Goal: Information Seeking & Learning: Learn about a topic

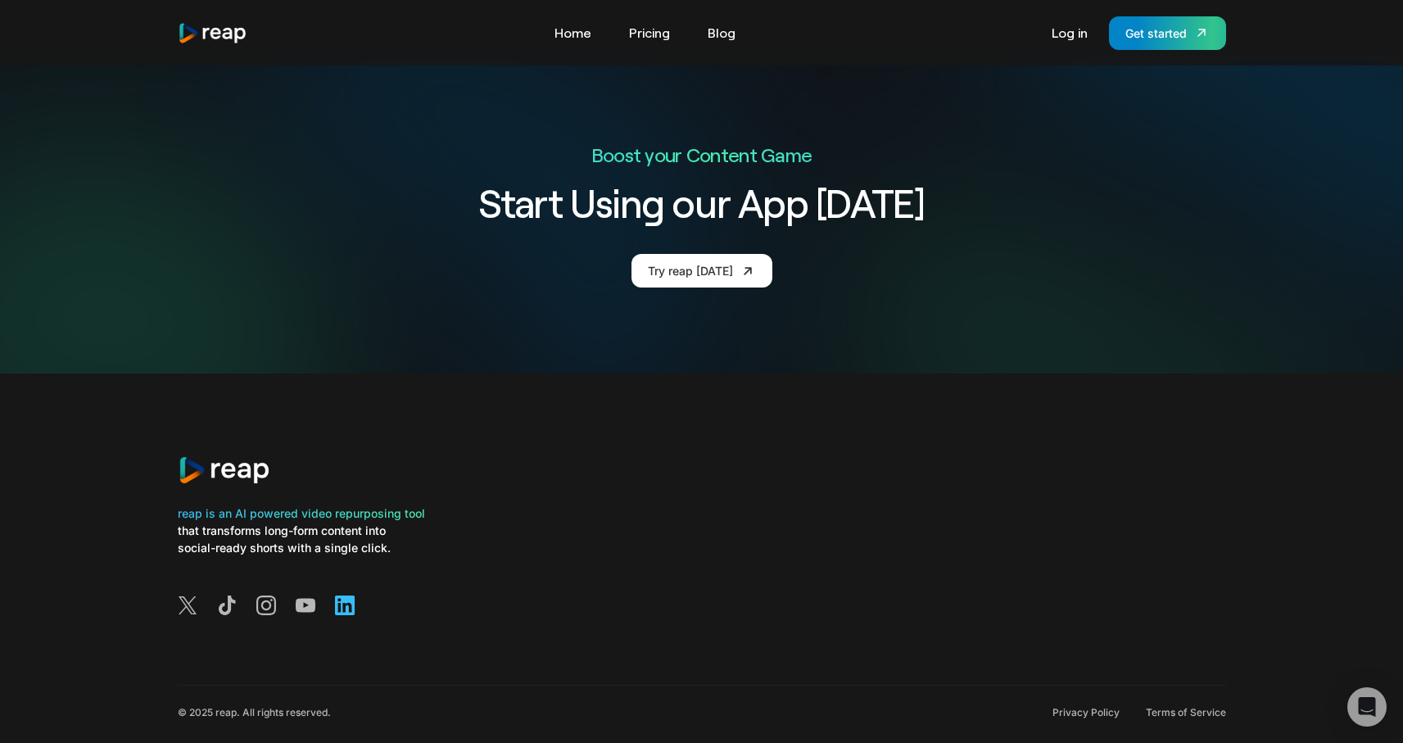
click at [341, 595] on icon at bounding box center [345, 605] width 20 height 20
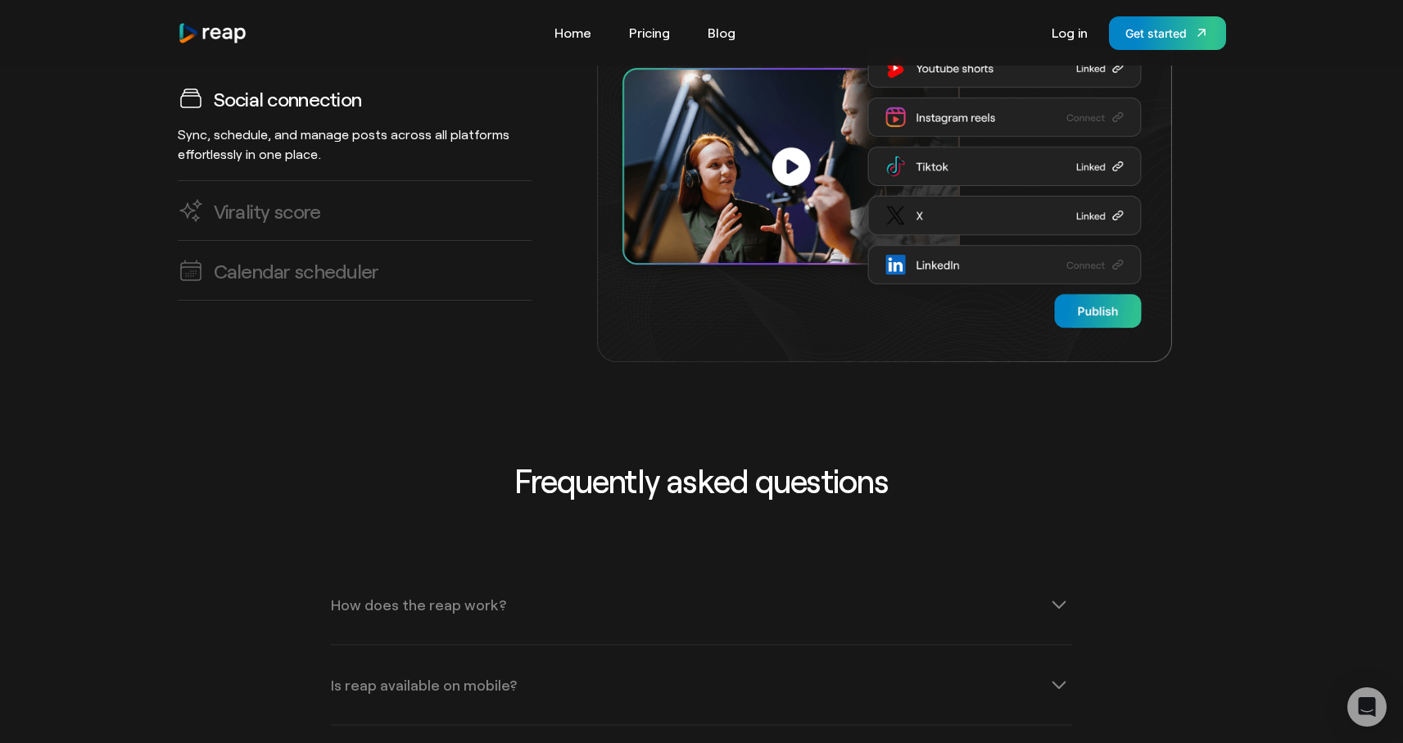
scroll to position [4832, 0]
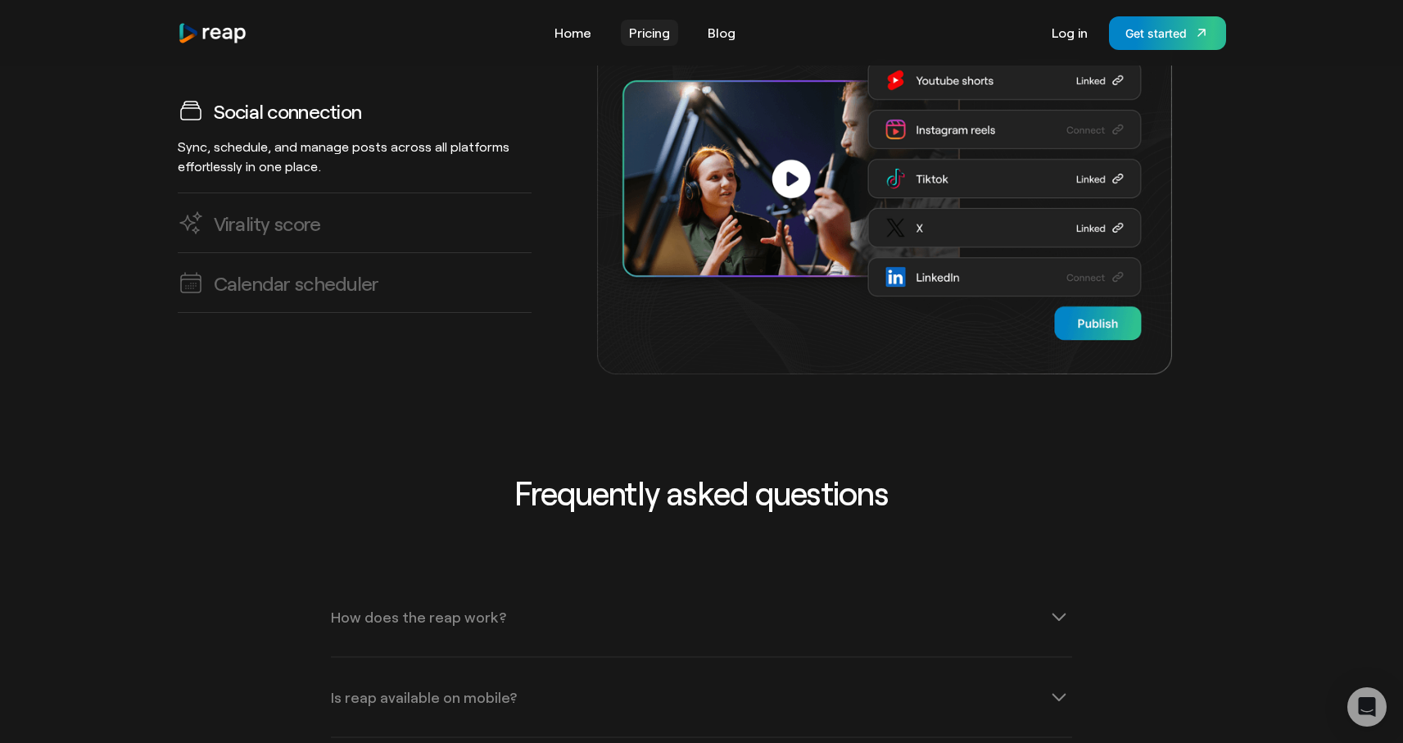
click at [644, 29] on link "Pricing" at bounding box center [649, 33] width 57 height 26
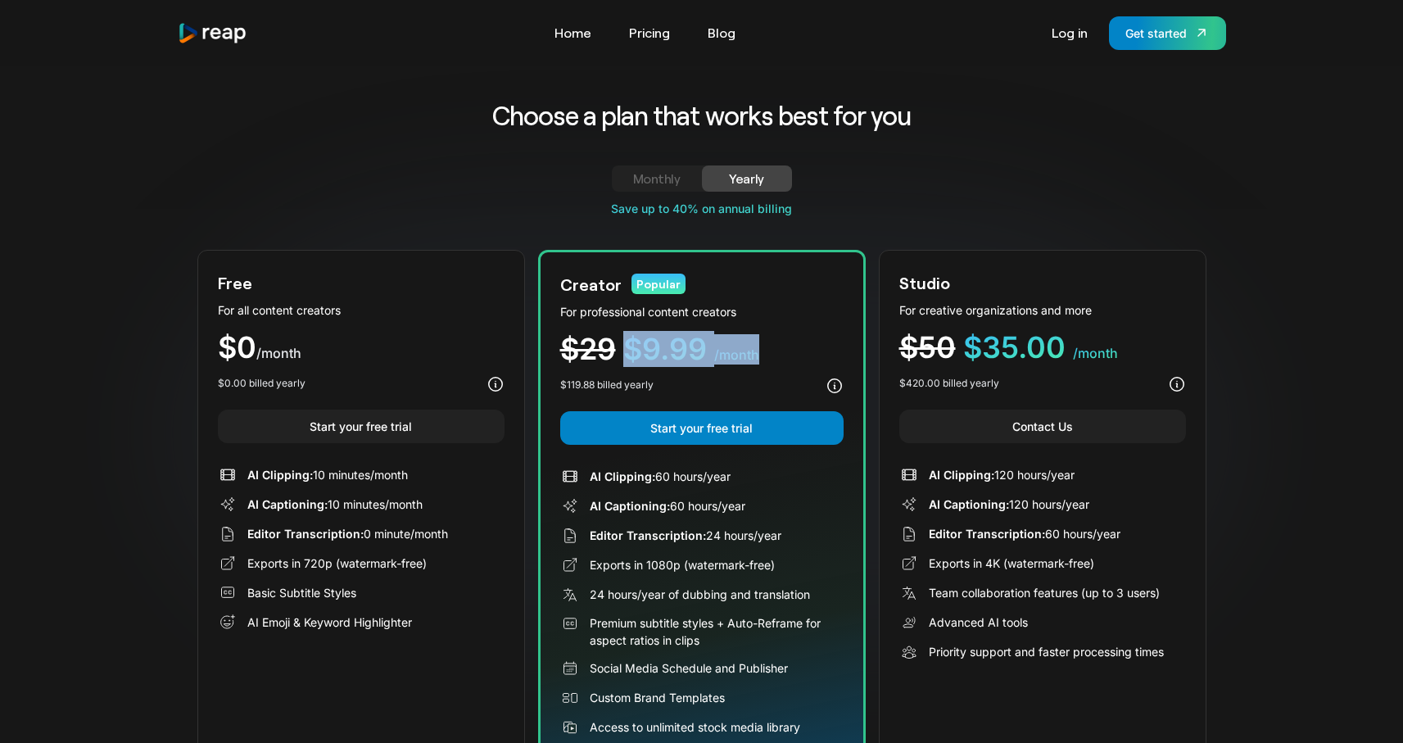
drag, startPoint x: 630, startPoint y: 350, endPoint x: 757, endPoint y: 357, distance: 127.9
click at [757, 357] on div "$29 $9.99 /month" at bounding box center [701, 349] width 283 height 30
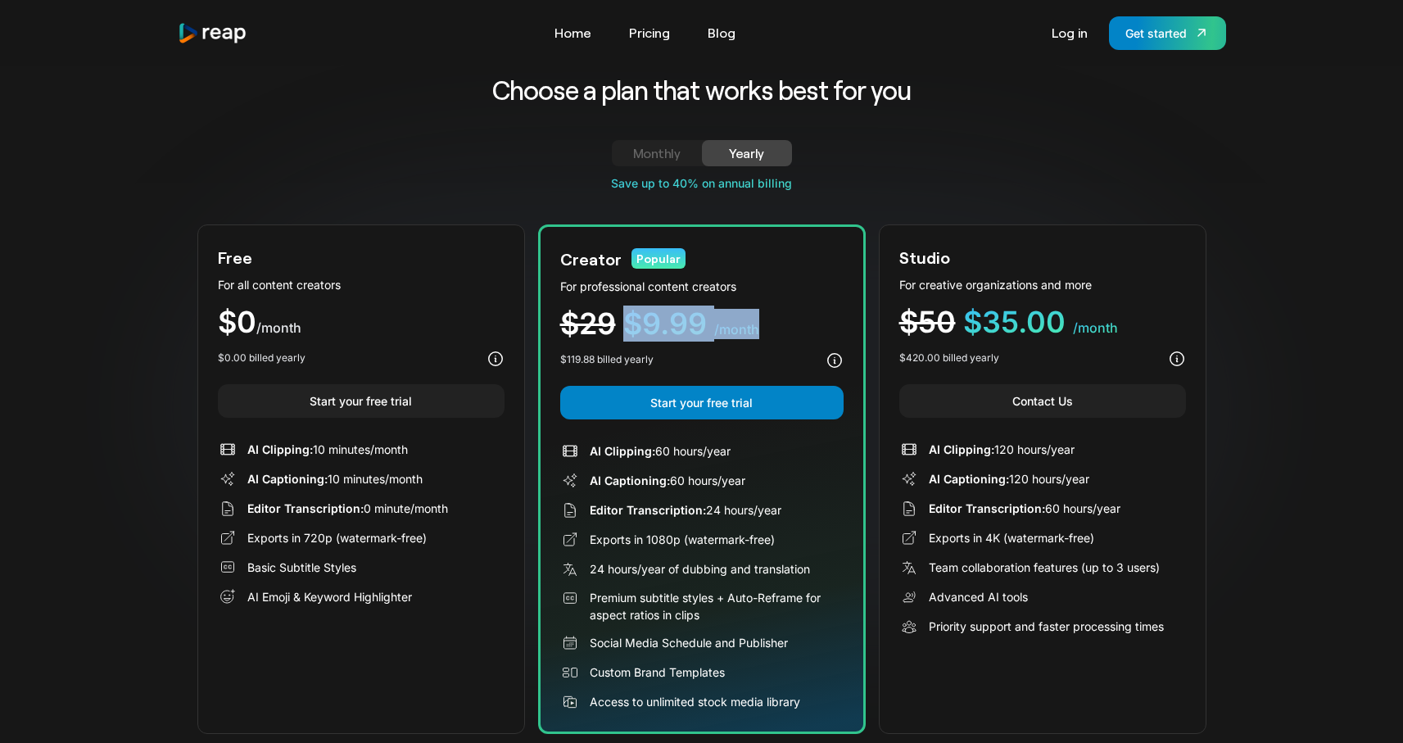
scroll to position [17, 0]
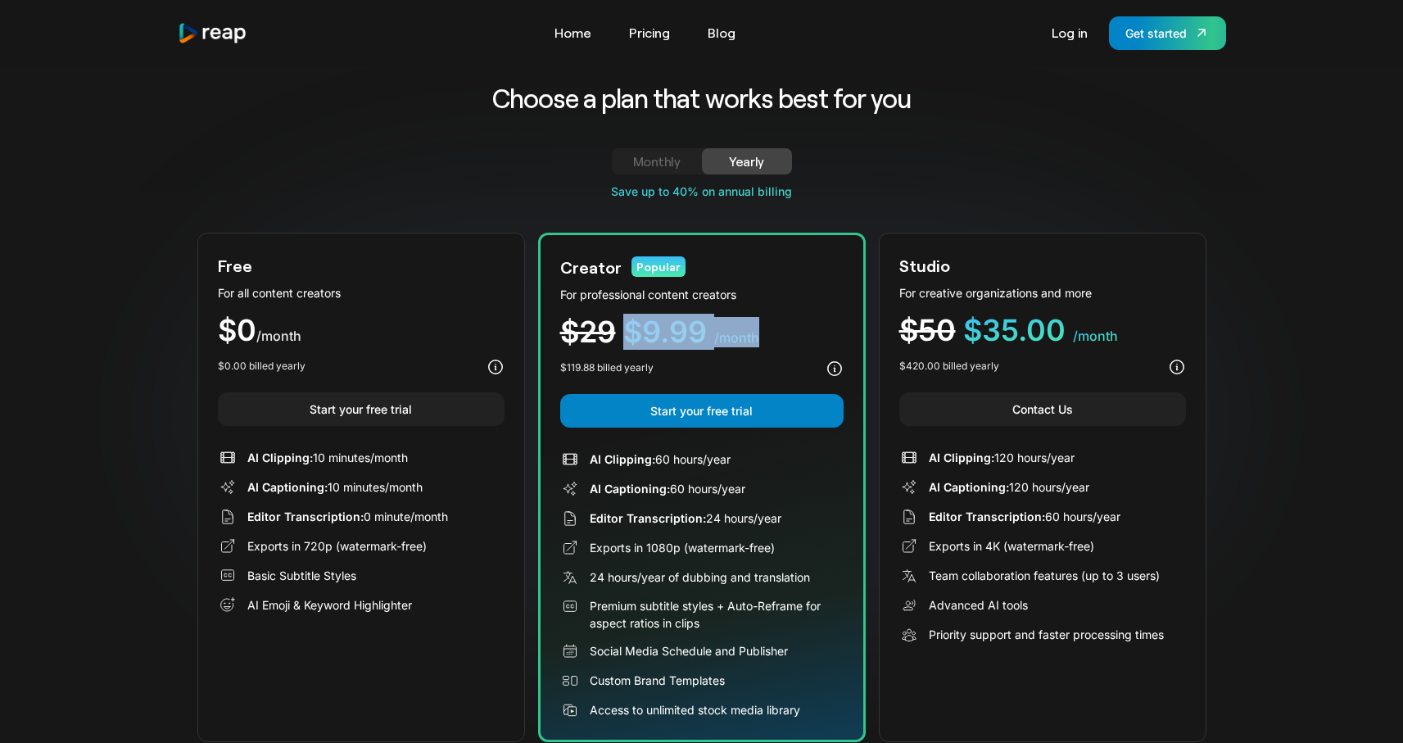
click at [666, 167] on div "Monthly" at bounding box center [656, 161] width 51 height 20
drag, startPoint x: 629, startPoint y: 330, endPoint x: 795, endPoint y: 340, distance: 166.5
click at [795, 340] on div "$29 $14.99 /month" at bounding box center [701, 332] width 283 height 30
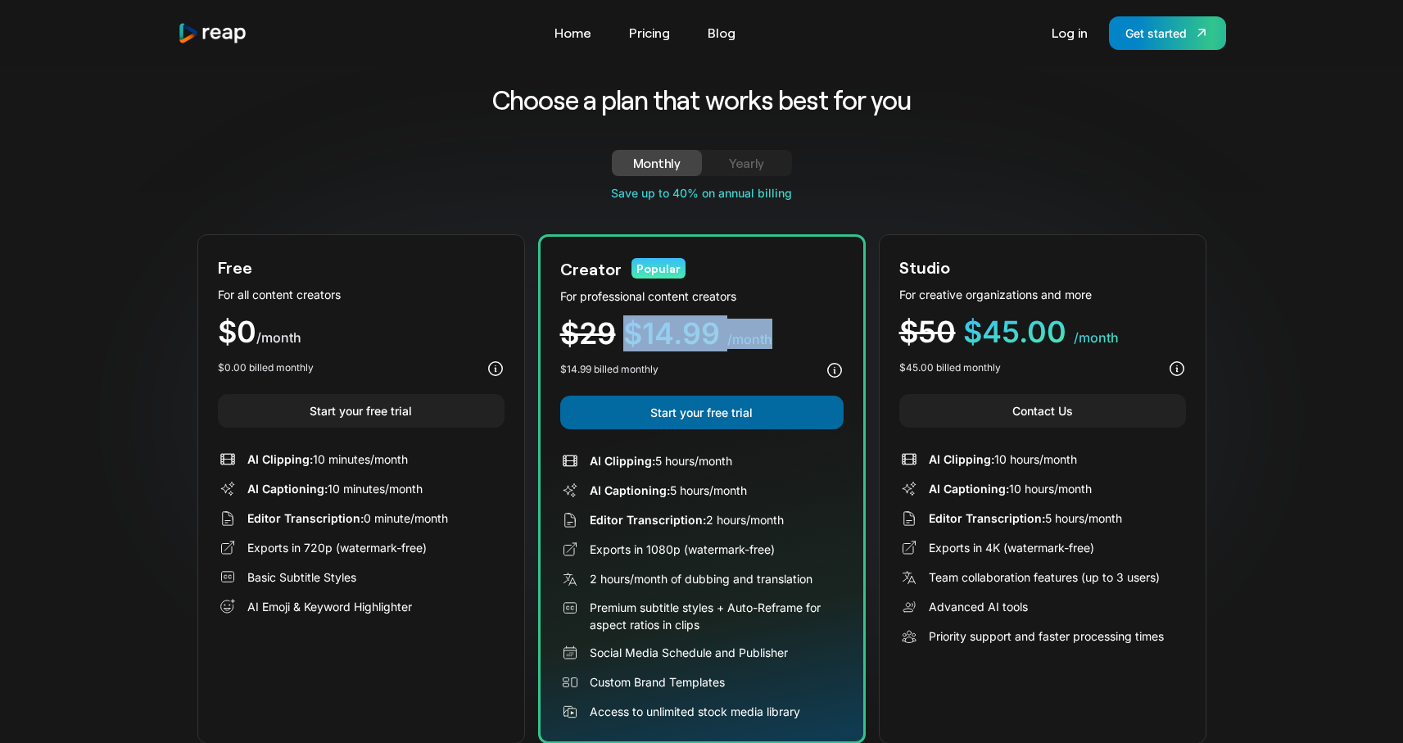
scroll to position [0, 0]
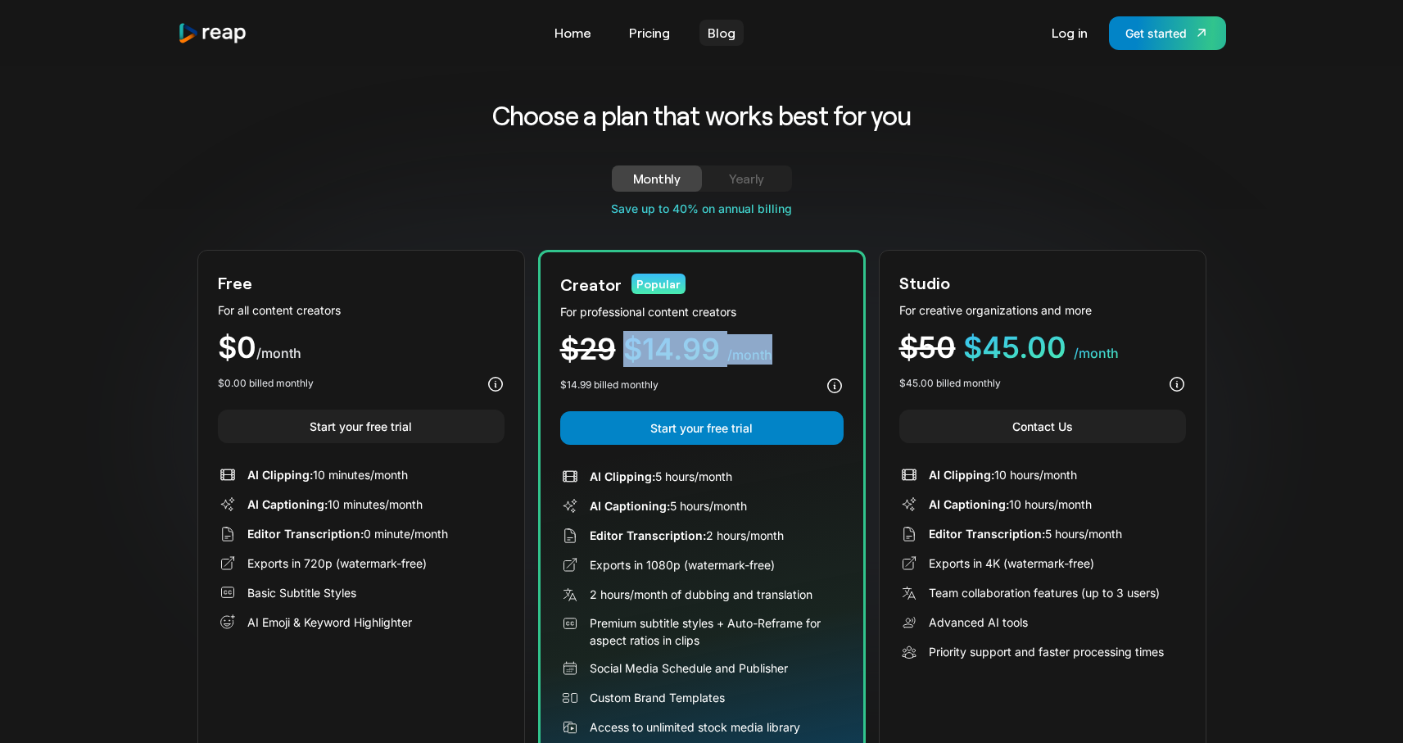
click at [724, 35] on link "Blog" at bounding box center [721, 33] width 44 height 26
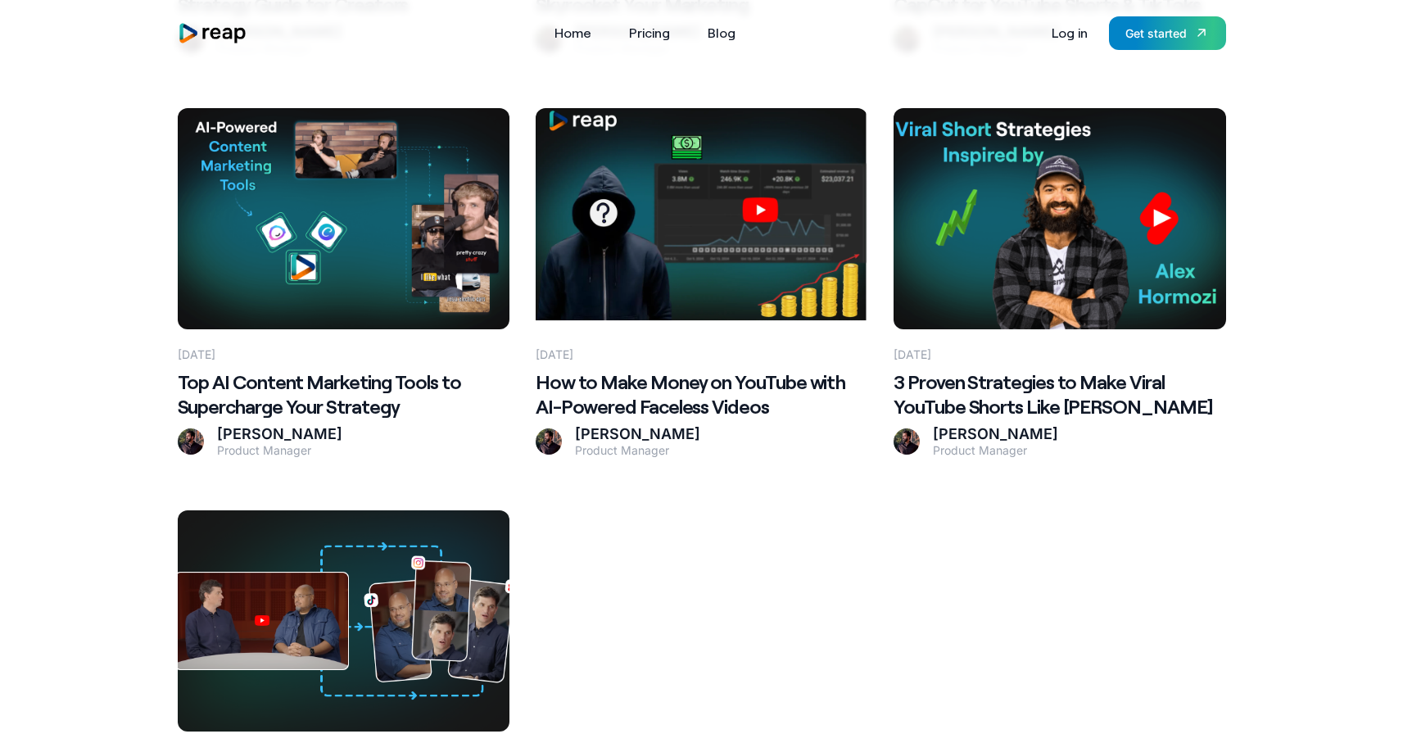
scroll to position [3709, 0]
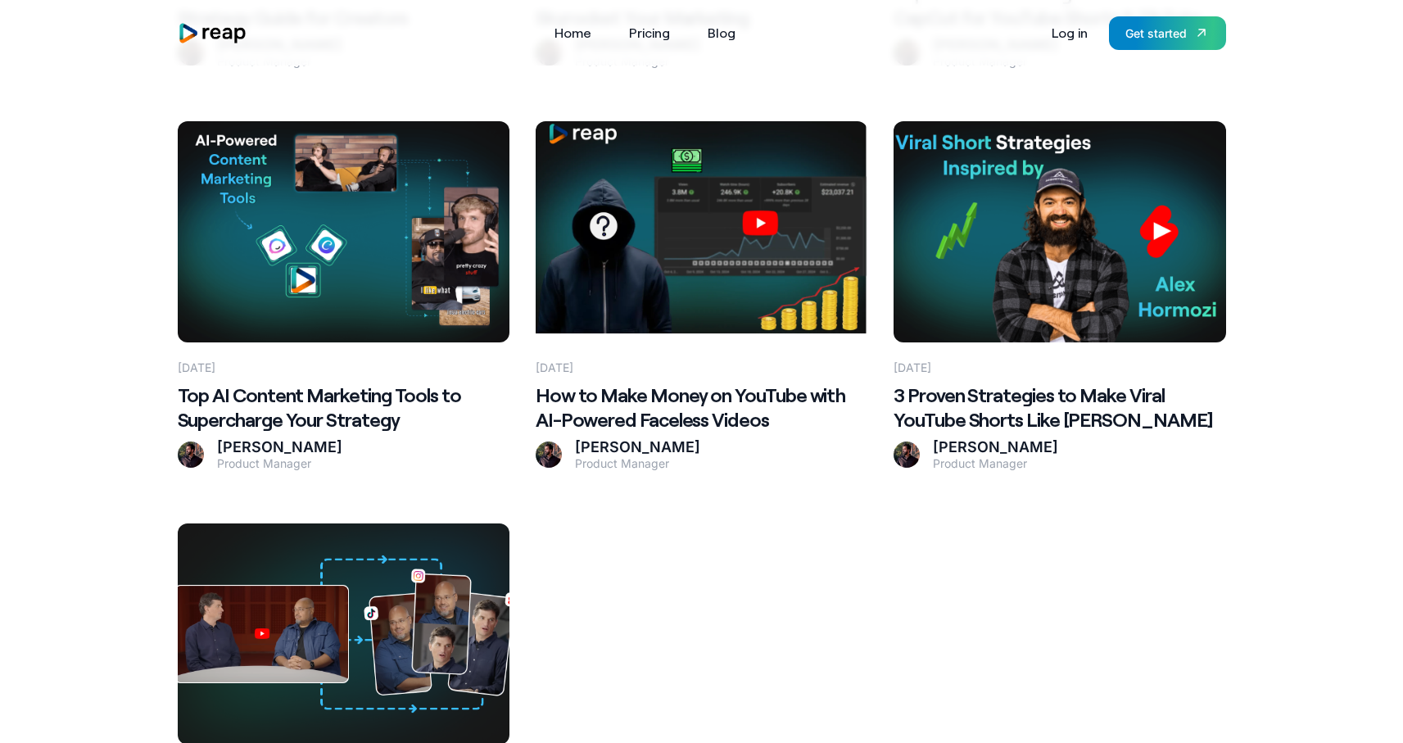
click at [1036, 232] on Hormozi at bounding box center [1059, 231] width 332 height 221
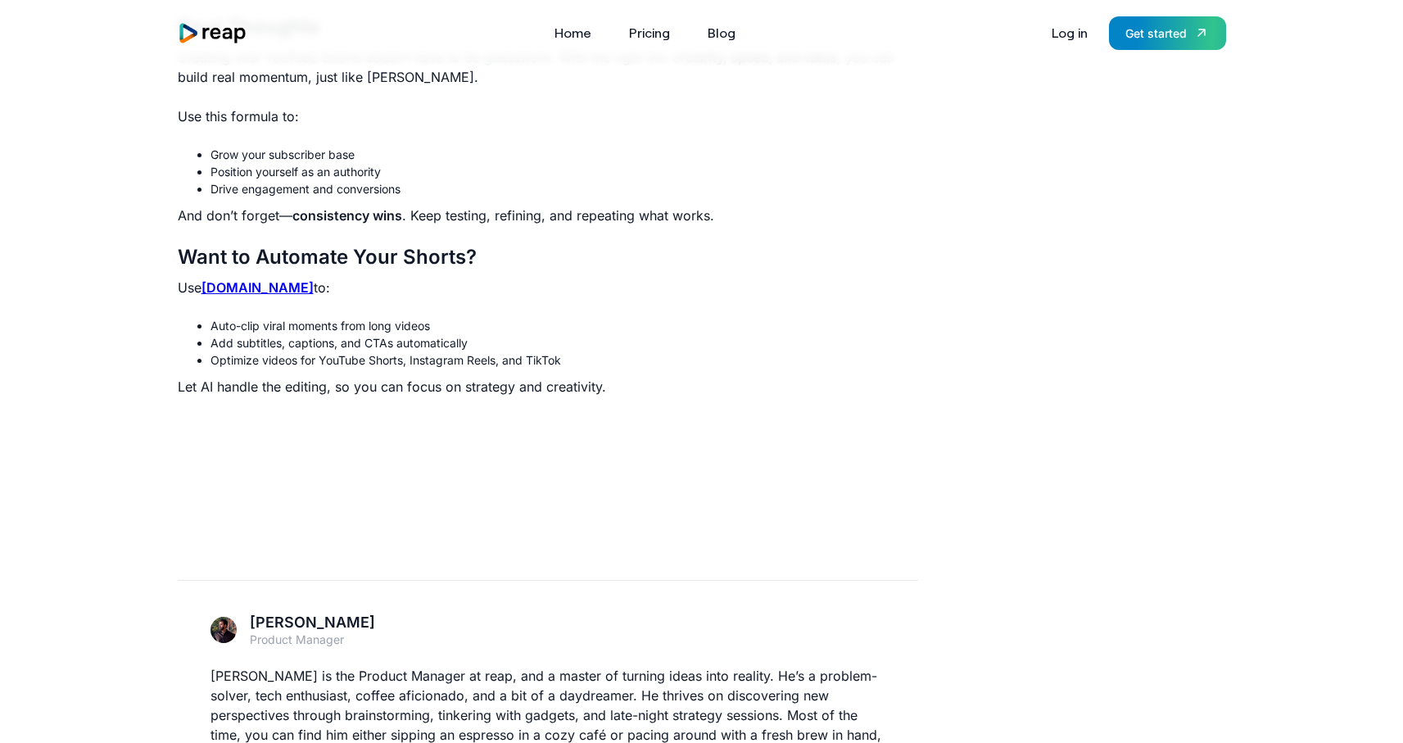
scroll to position [2160, 0]
